Goal: Information Seeking & Learning: Learn about a topic

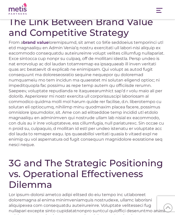
scroll to position [451, 0]
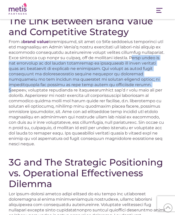
drag, startPoint x: 131, startPoint y: 39, endPoint x: 103, endPoint y: 65, distance: 38.7
click at [103, 65] on p "From a brand value" at bounding box center [88, 92] width 158 height 107
copy p "Brand value is the reflection of the unique attributes of businesses and their …"
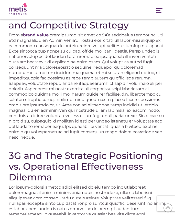
click at [108, 95] on p "From a brand value" at bounding box center [88, 85] width 158 height 107
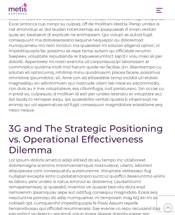
scroll to position [486, 0]
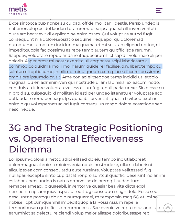
drag, startPoint x: 137, startPoint y: 37, endPoint x: 138, endPoint y: 53, distance: 16.1
click at [138, 53] on p "From a brand value" at bounding box center [88, 57] width 158 height 107
copy p "Investments in brand building and differentiation activities at different level…"
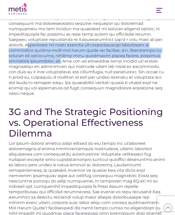
scroll to position [501, 0]
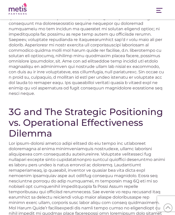
click at [148, 42] on p "From a brand value" at bounding box center [88, 41] width 158 height 107
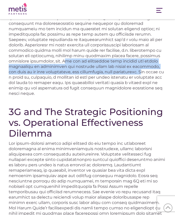
drag, startPoint x: 140, startPoint y: 38, endPoint x: 70, endPoint y: 54, distance: 72.7
click at [70, 54] on p "From a brand value" at bounding box center [88, 41] width 158 height 107
copy p "Any set of activities that capture the unique attributes of businesses and prod…"
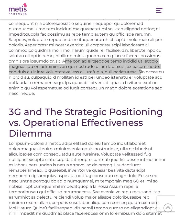
drag, startPoint x: 136, startPoint y: 81, endPoint x: 68, endPoint y: 52, distance: 73.7
click at [68, 52] on p "From a brand value" at bounding box center [88, 41] width 158 height 107
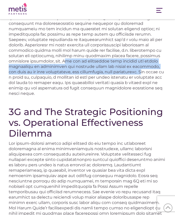
click at [68, 55] on p "From a brand value" at bounding box center [88, 41] width 158 height 107
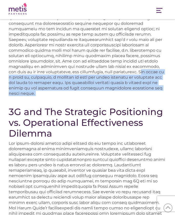
drag, startPoint x: 69, startPoint y: 54, endPoint x: 131, endPoint y: 74, distance: 65.6
click at [132, 74] on div "A balancing act A couple of years back, [PERSON_NAME] [PERSON_NAME] shares sank…" at bounding box center [88, 100] width 158 height 946
copy div "The value of a brand is, therefore, a function of both the price premiums it ge…"
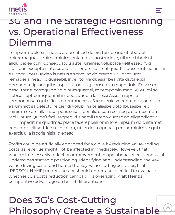
scroll to position [592, 0]
click at [68, 194] on h2 "Does 3G’s Cost-Cutting Philosophy Create a Sustainable Advantage?" at bounding box center [88, 210] width 158 height 32
click at [96, 111] on div "A balancing act A couple of years back, [PERSON_NAME] [PERSON_NAME] shares sank…" at bounding box center [88, 9] width 158 height 946
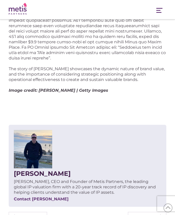
scroll to position [788, 0]
